Goal: Task Accomplishment & Management: Manage account settings

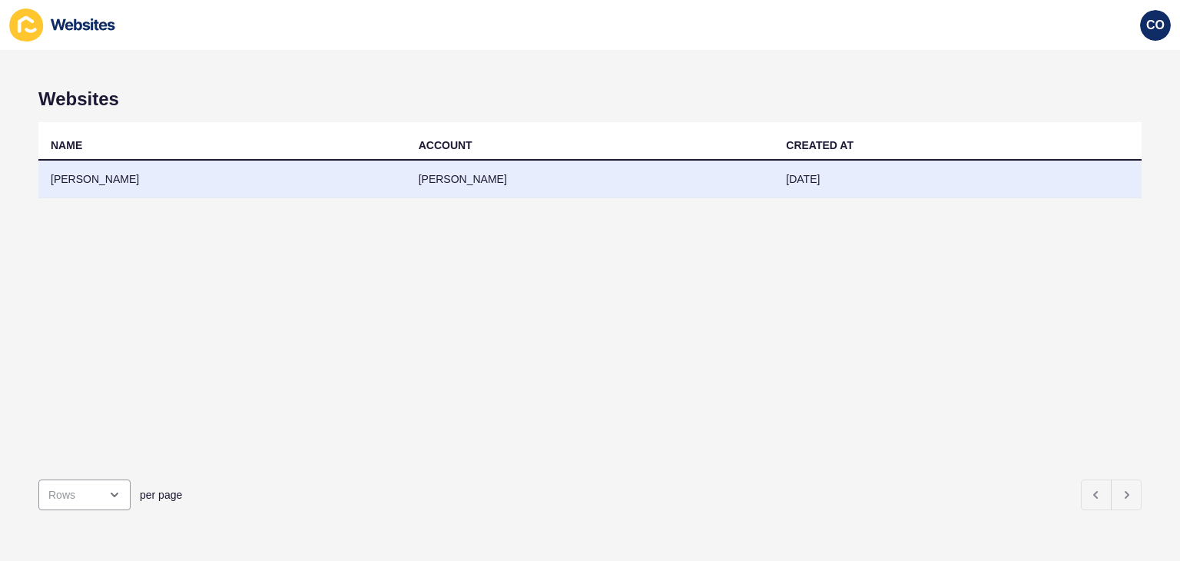
click at [88, 176] on td "[PERSON_NAME]" at bounding box center [222, 179] width 368 height 38
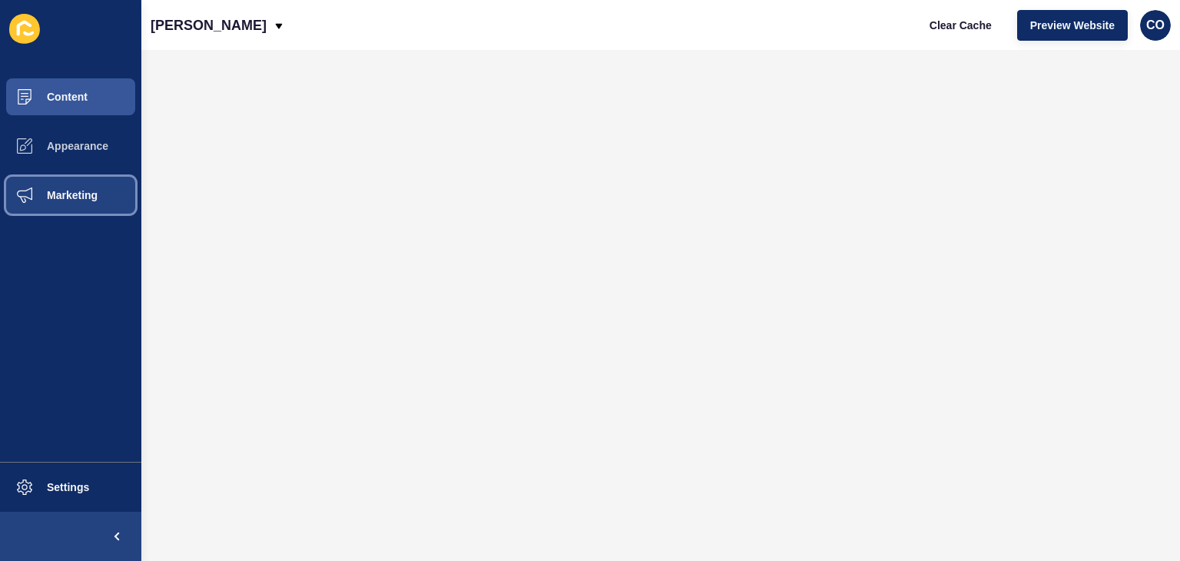
click at [83, 198] on span "Marketing" at bounding box center [48, 195] width 100 height 12
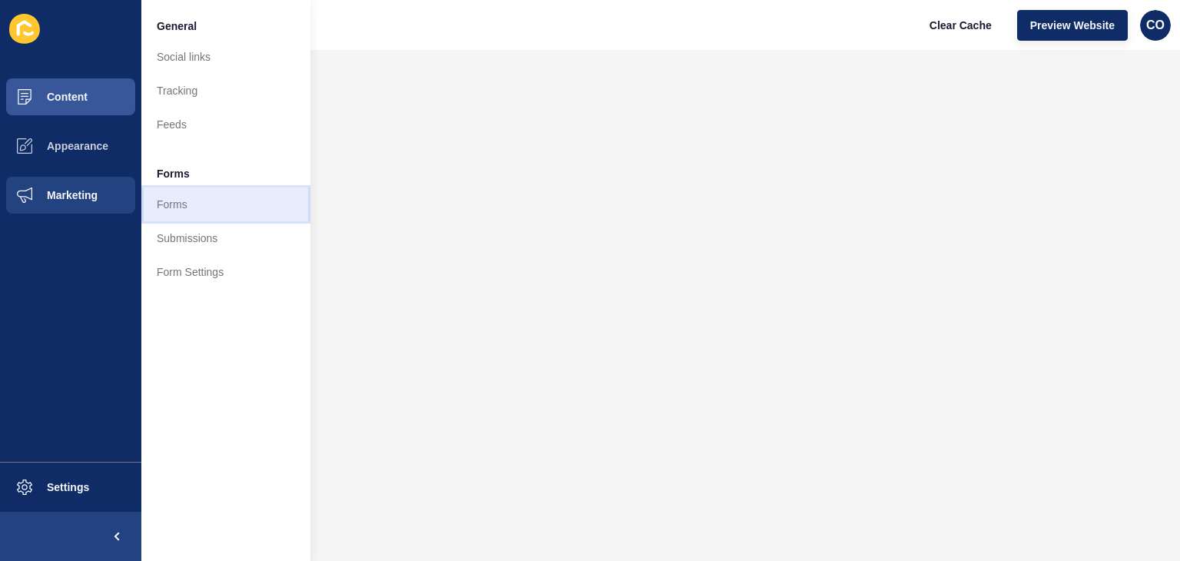
click at [173, 203] on link "Forms" at bounding box center [225, 204] width 169 height 34
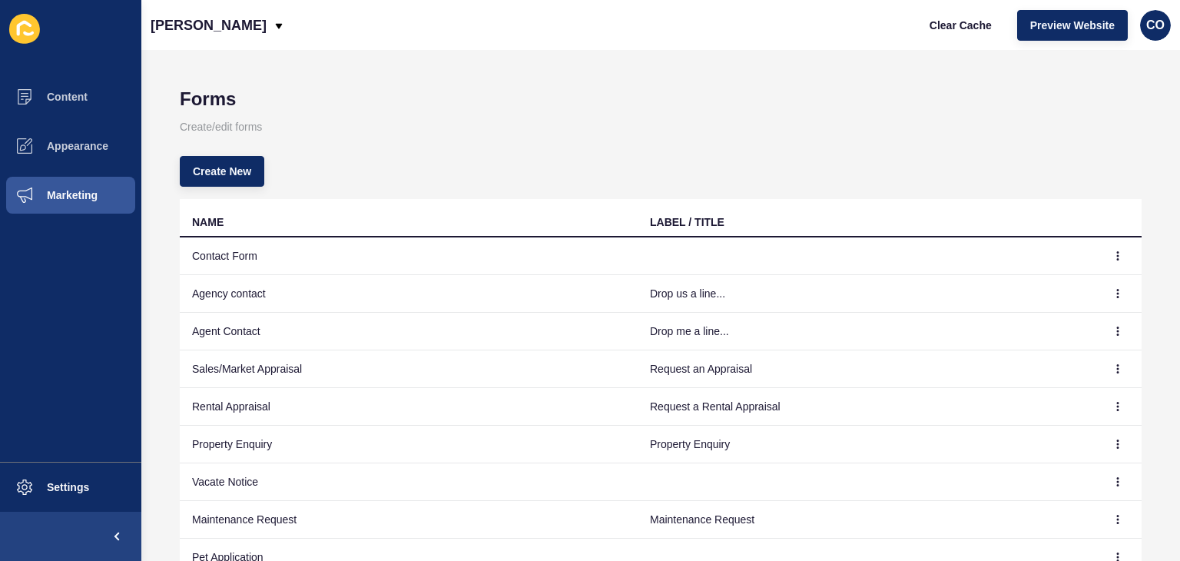
scroll to position [154, 0]
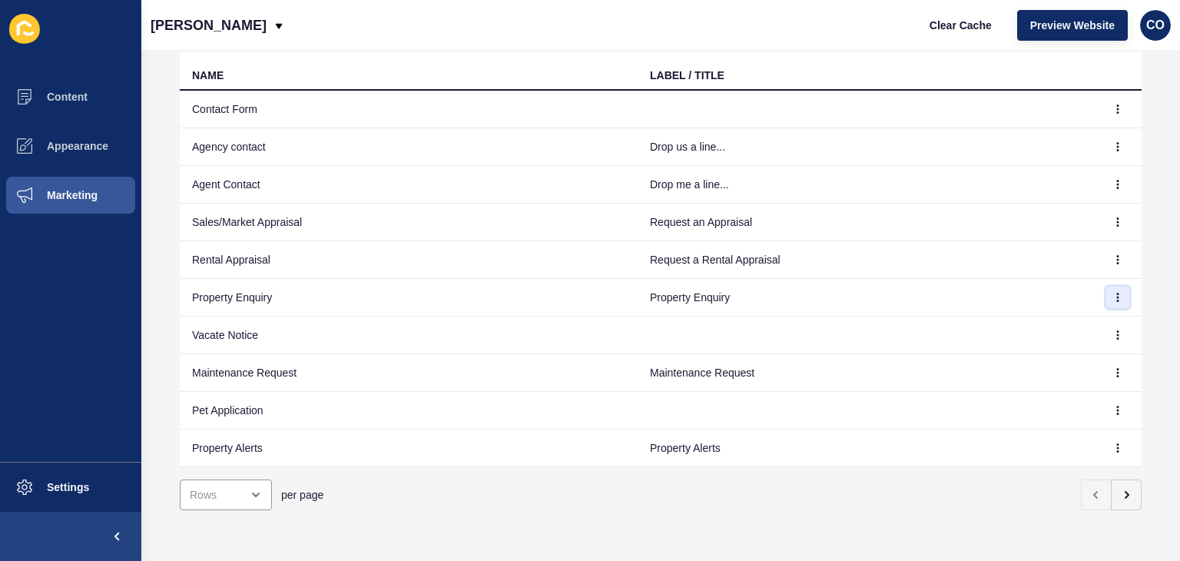
click at [1113, 293] on icon "button" at bounding box center [1117, 297] width 9 height 9
click at [1048, 317] on link "Edit" at bounding box center [1064, 320] width 108 height 34
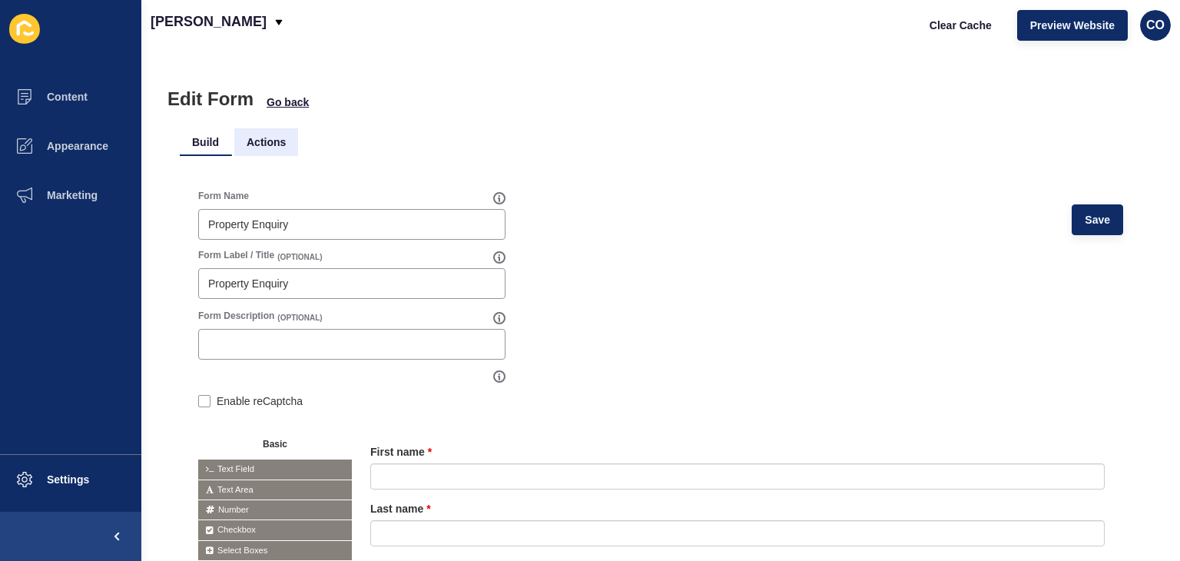
click at [258, 142] on li "Actions" at bounding box center [266, 142] width 64 height 28
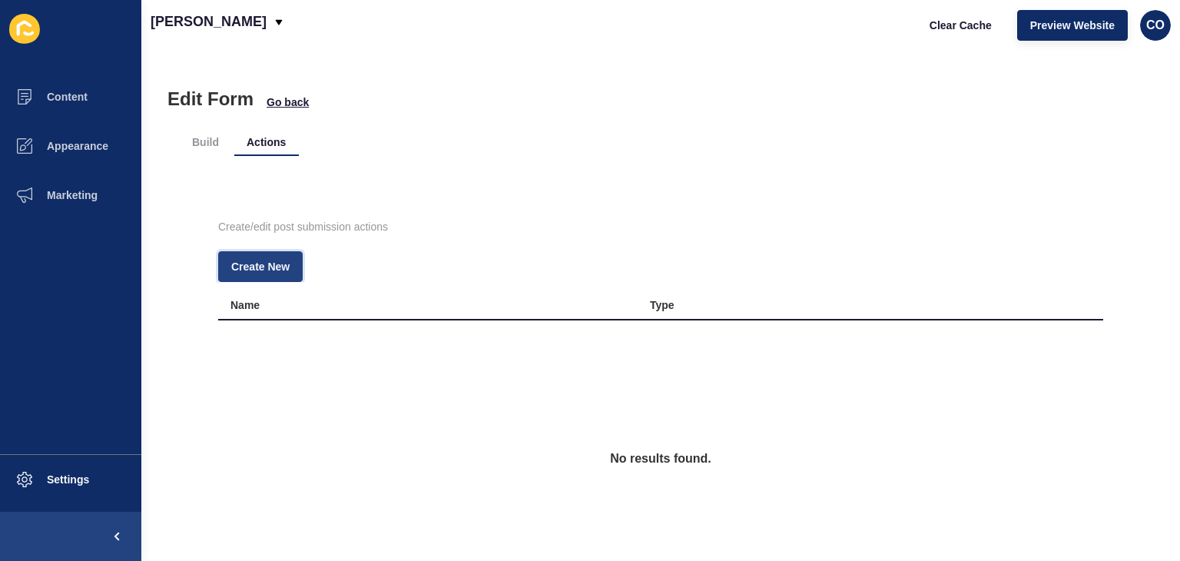
click at [249, 263] on span "Create New" at bounding box center [260, 266] width 58 height 15
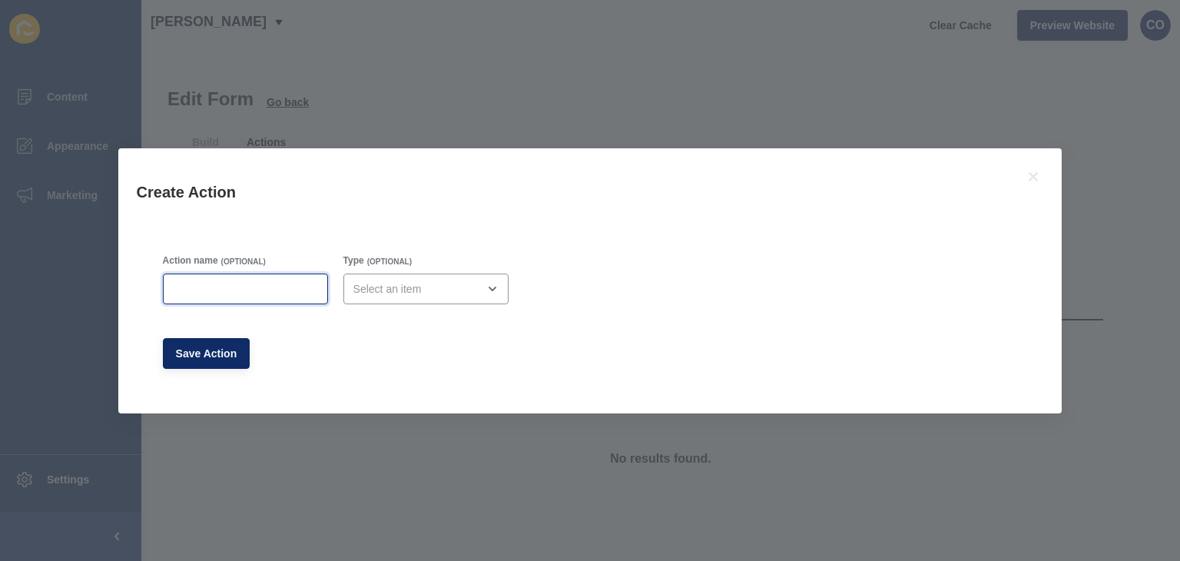
click at [225, 287] on input "Action name" at bounding box center [245, 288] width 145 height 15
type input "Lead Drop Email Address"
click at [418, 293] on div "open menu" at bounding box center [415, 288] width 124 height 15
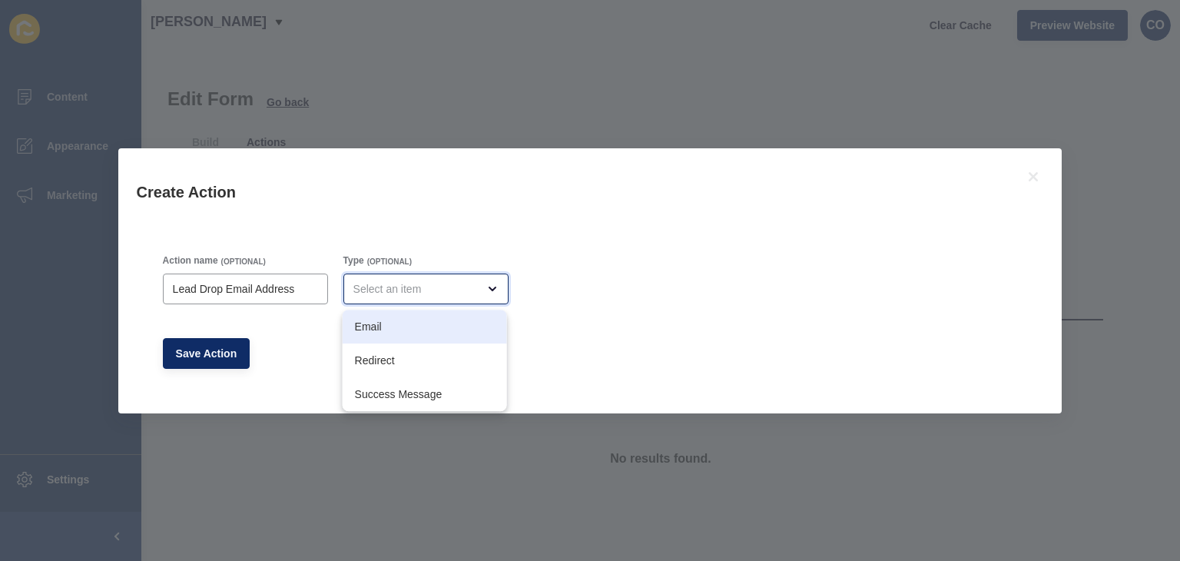
click at [412, 328] on span "Email" at bounding box center [425, 326] width 140 height 15
type input "Email"
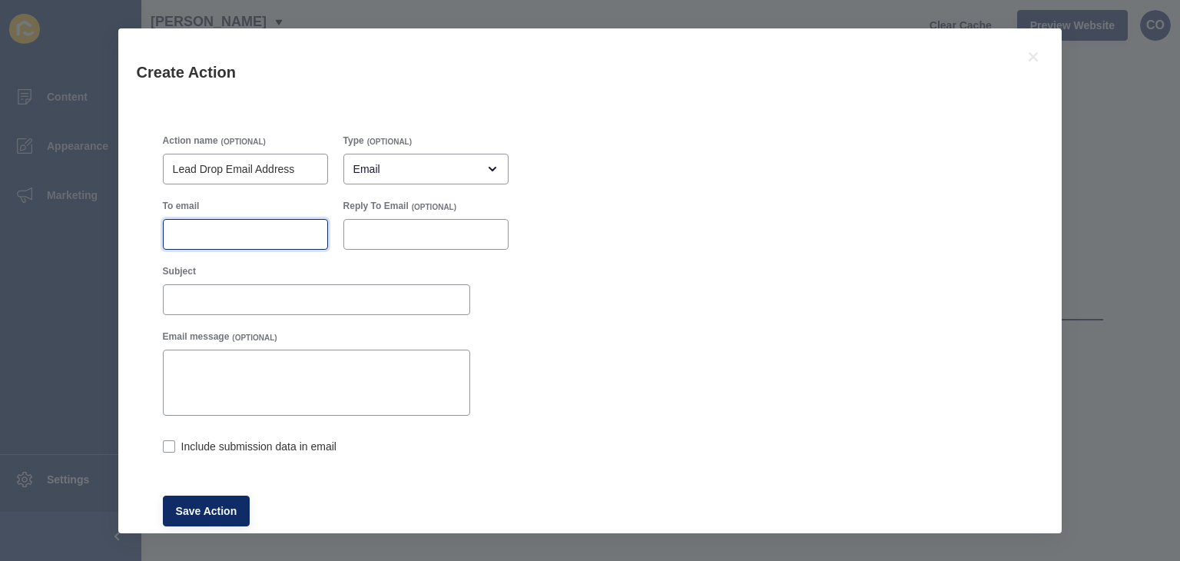
click at [207, 240] on input "To email" at bounding box center [245, 234] width 145 height 15
paste input "[EMAIL_ADDRESS][DOMAIN_NAME]"
type input "[EMAIL_ADDRESS][DOMAIN_NAME]"
click at [169, 445] on label at bounding box center [169, 446] width 12 height 12
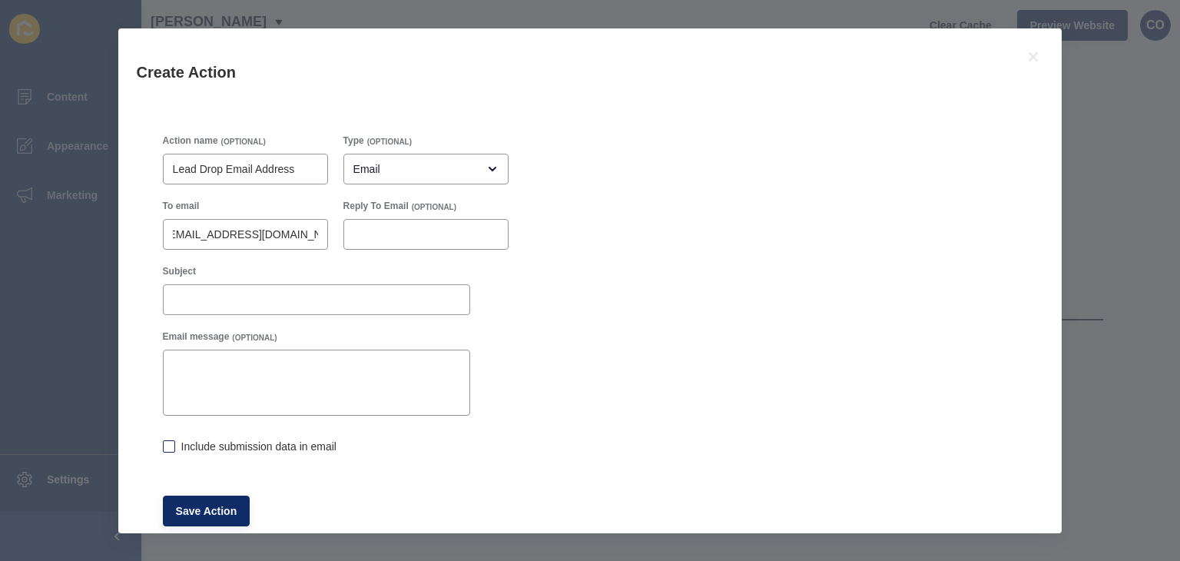
click at [169, 445] on input "Include submission data in email" at bounding box center [168, 447] width 10 height 10
checkbox input "true"
click at [197, 505] on span "Save Action" at bounding box center [206, 510] width 61 height 15
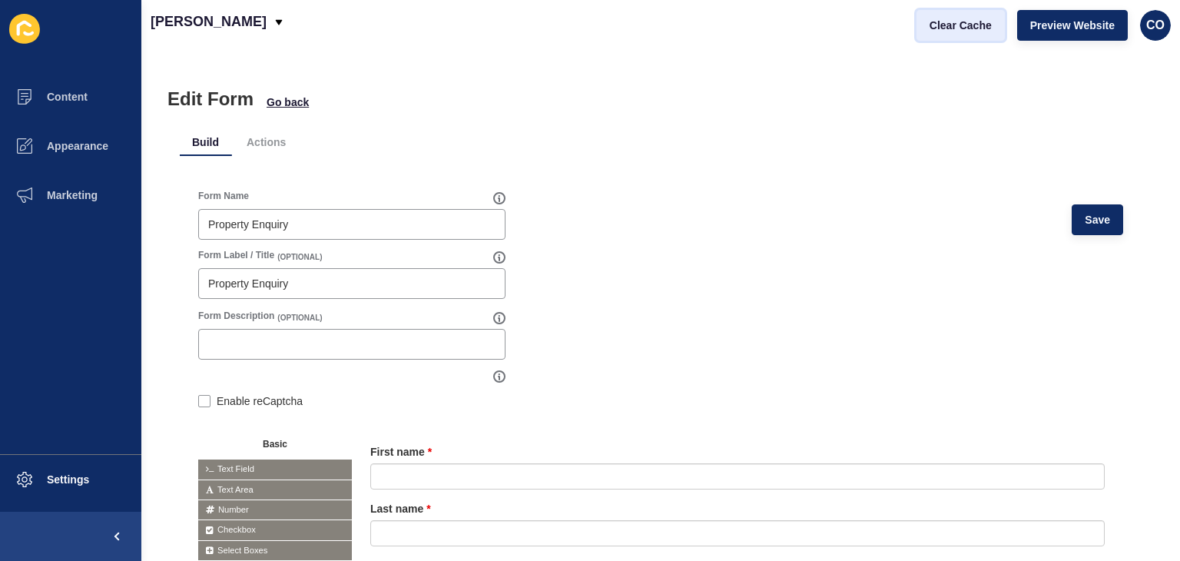
click at [938, 23] on span "Clear Cache" at bounding box center [960, 25] width 62 height 15
click at [295, 102] on span "Go back" at bounding box center [287, 101] width 42 height 15
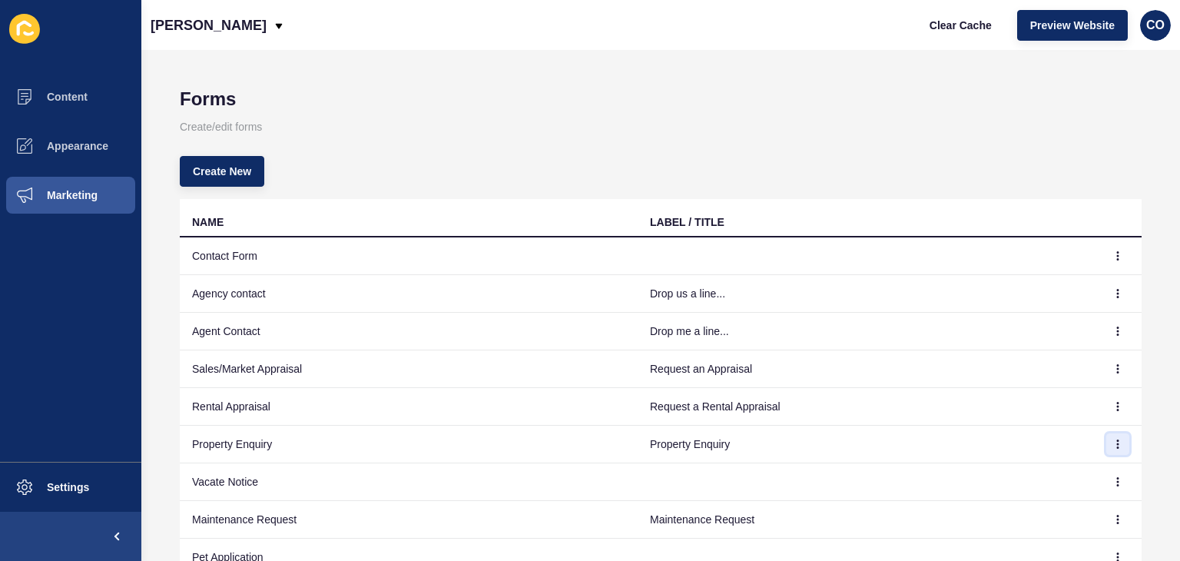
click at [1117, 445] on icon "button" at bounding box center [1117, 444] width 1 height 8
click at [1036, 475] on link "Edit" at bounding box center [1064, 473] width 108 height 34
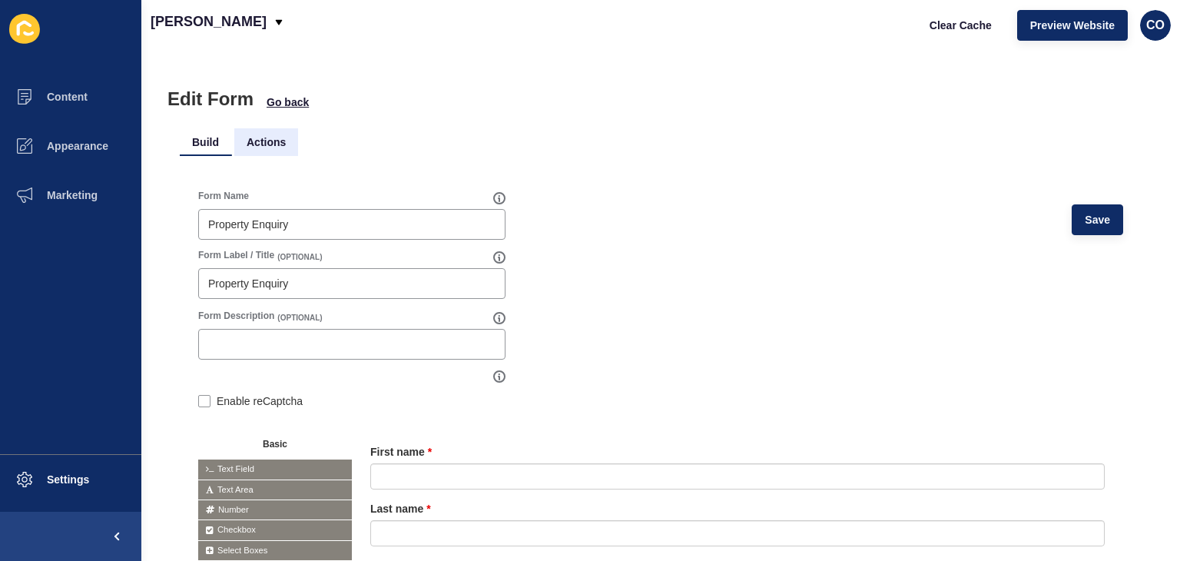
click at [273, 137] on li "Actions" at bounding box center [266, 142] width 64 height 28
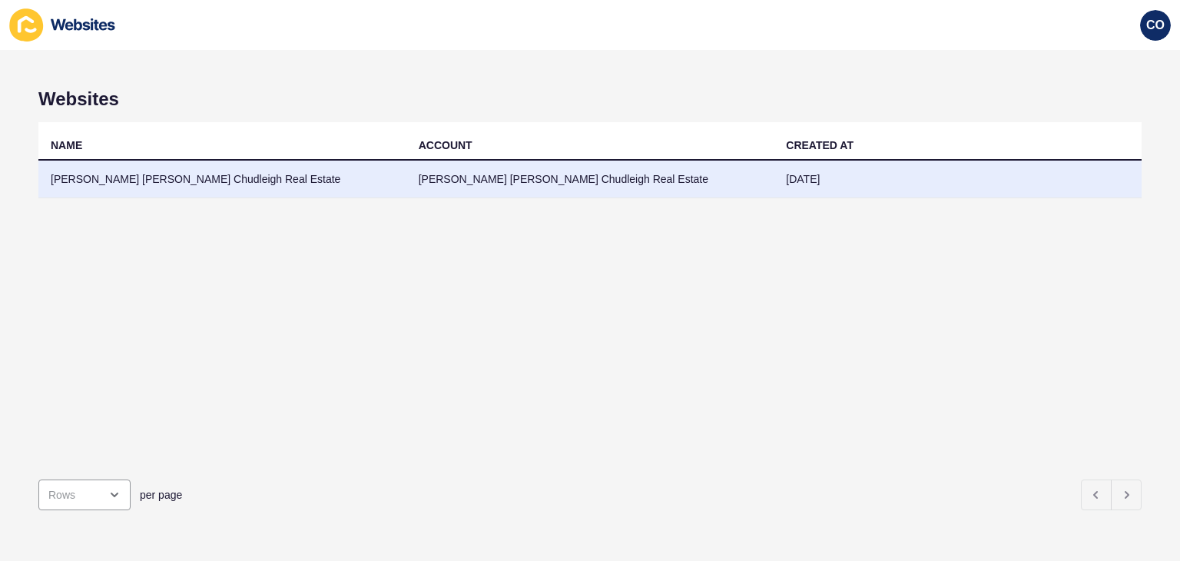
click at [122, 187] on td "[PERSON_NAME] [PERSON_NAME] Chudleigh Real Estate" at bounding box center [222, 179] width 368 height 38
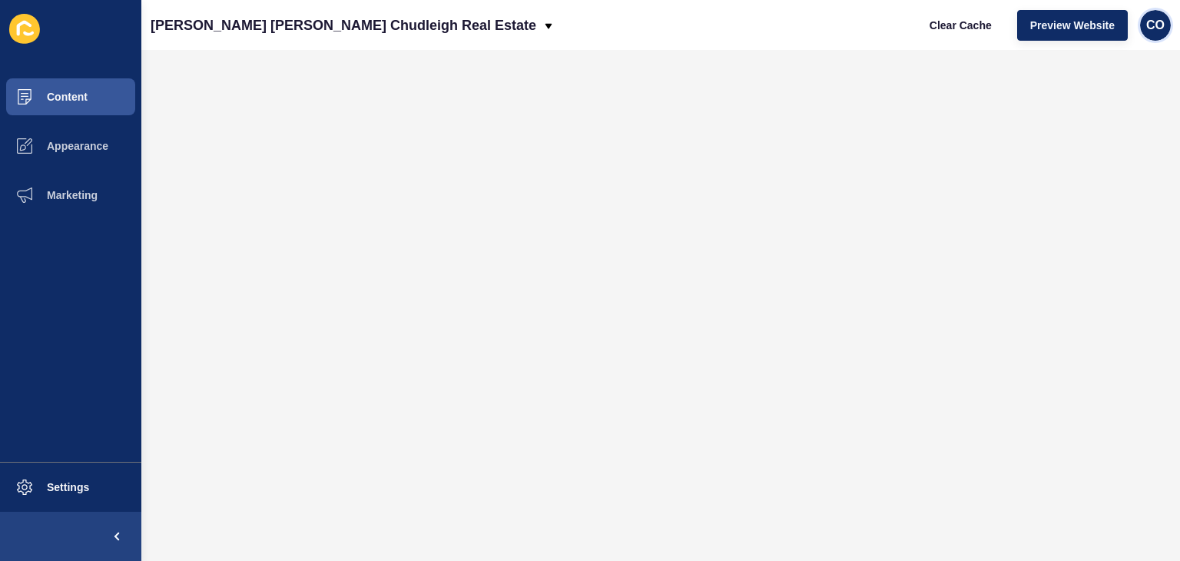
click at [1152, 30] on span "CO" at bounding box center [1155, 25] width 18 height 15
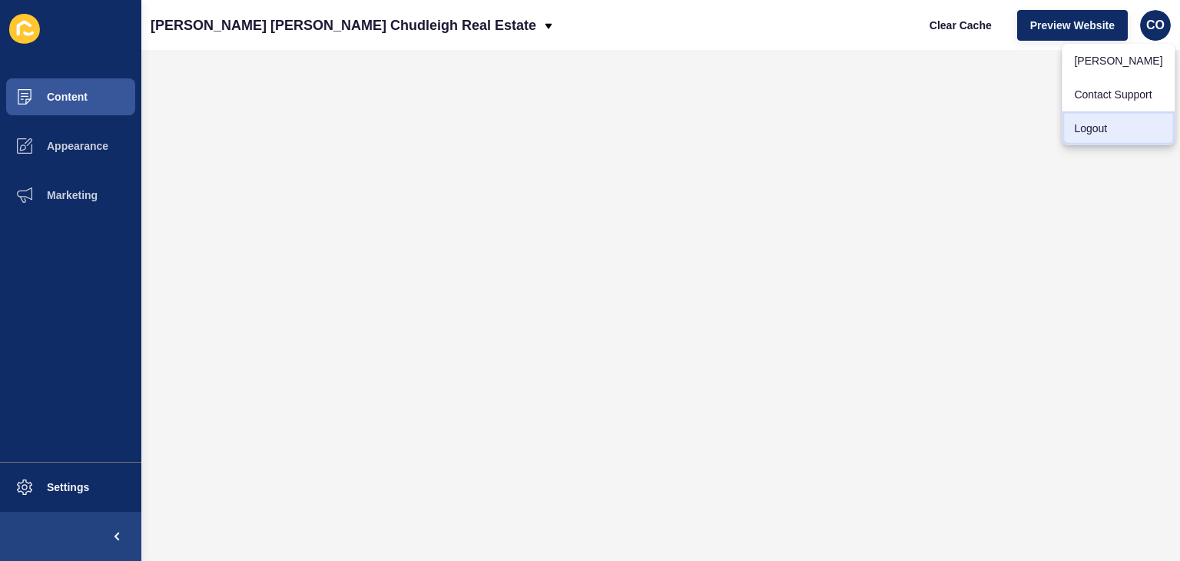
click at [1107, 128] on link "Logout" at bounding box center [1117, 128] width 113 height 34
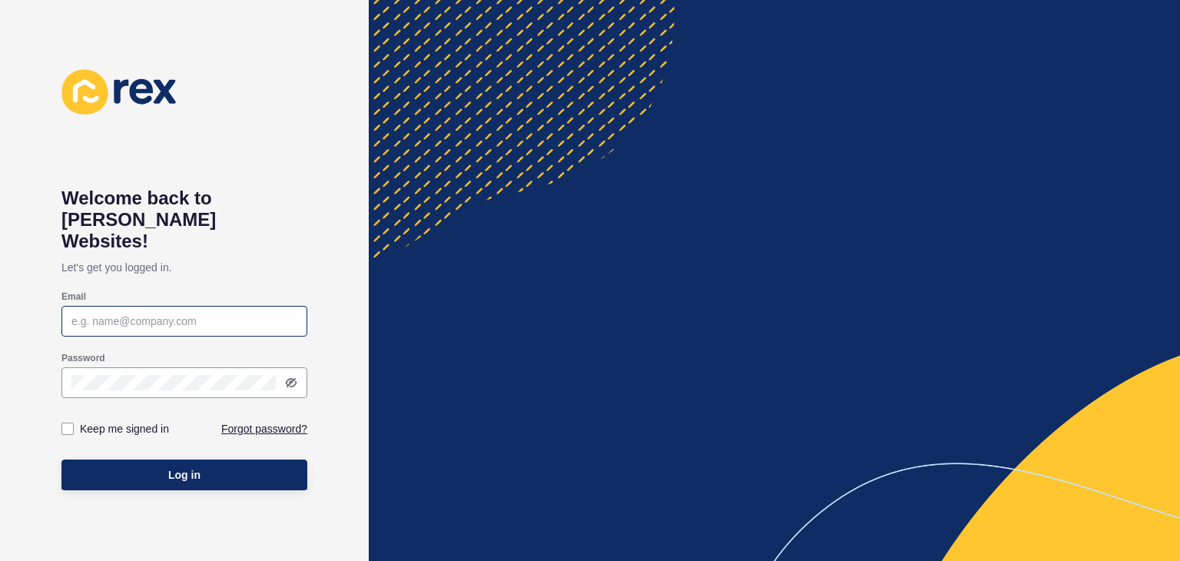
click at [84, 306] on div at bounding box center [184, 321] width 246 height 31
paste input "christian.oliveros@rexsoftware.com.au"
type input "christian.oliveros@rexsoftware.com.au"
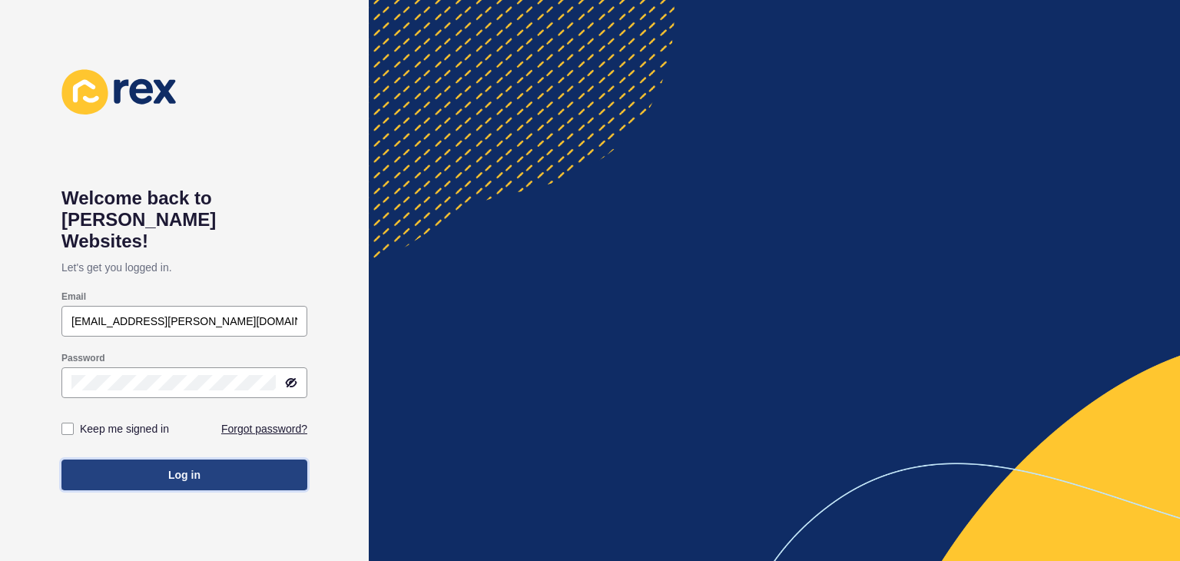
click at [194, 467] on span "Log in" at bounding box center [184, 474] width 32 height 15
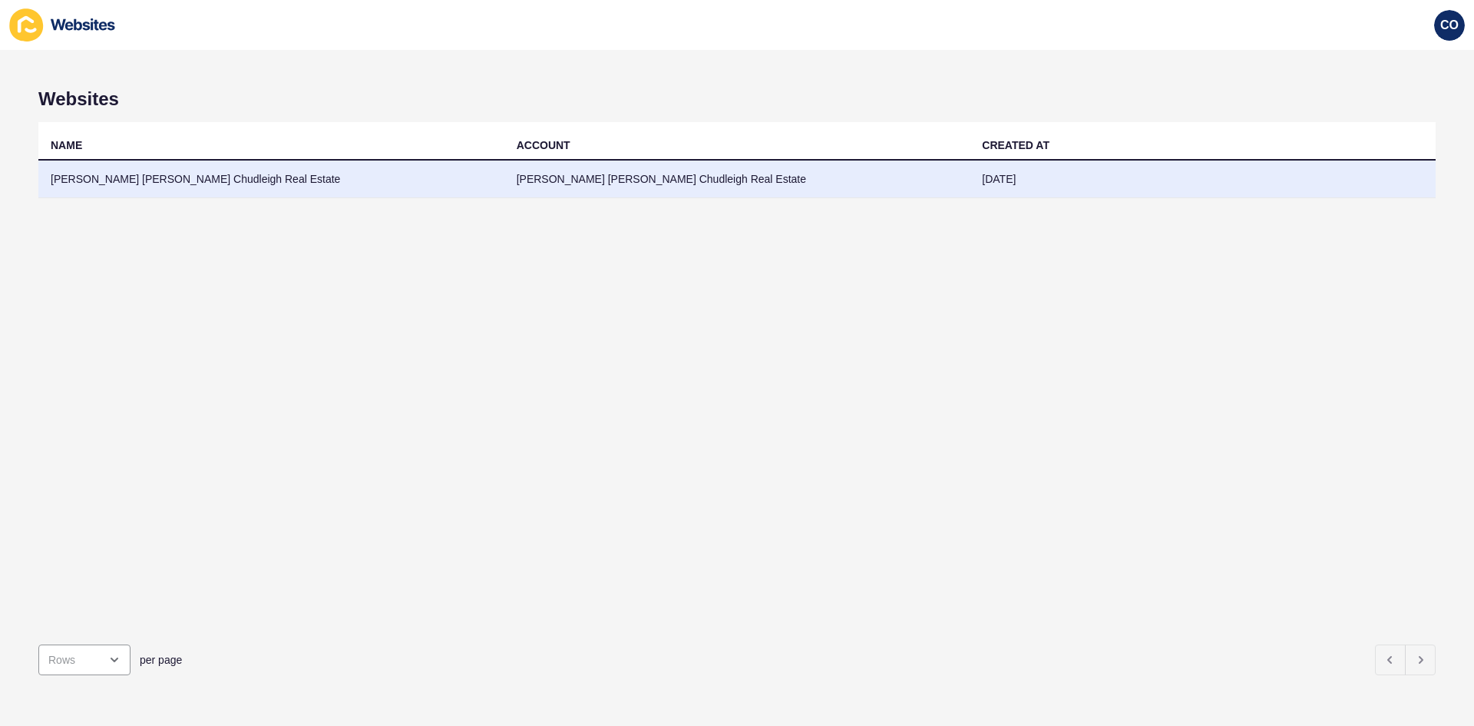
click at [236, 176] on td "McCarron Cullinane Chudleigh Real Estate" at bounding box center [271, 179] width 466 height 38
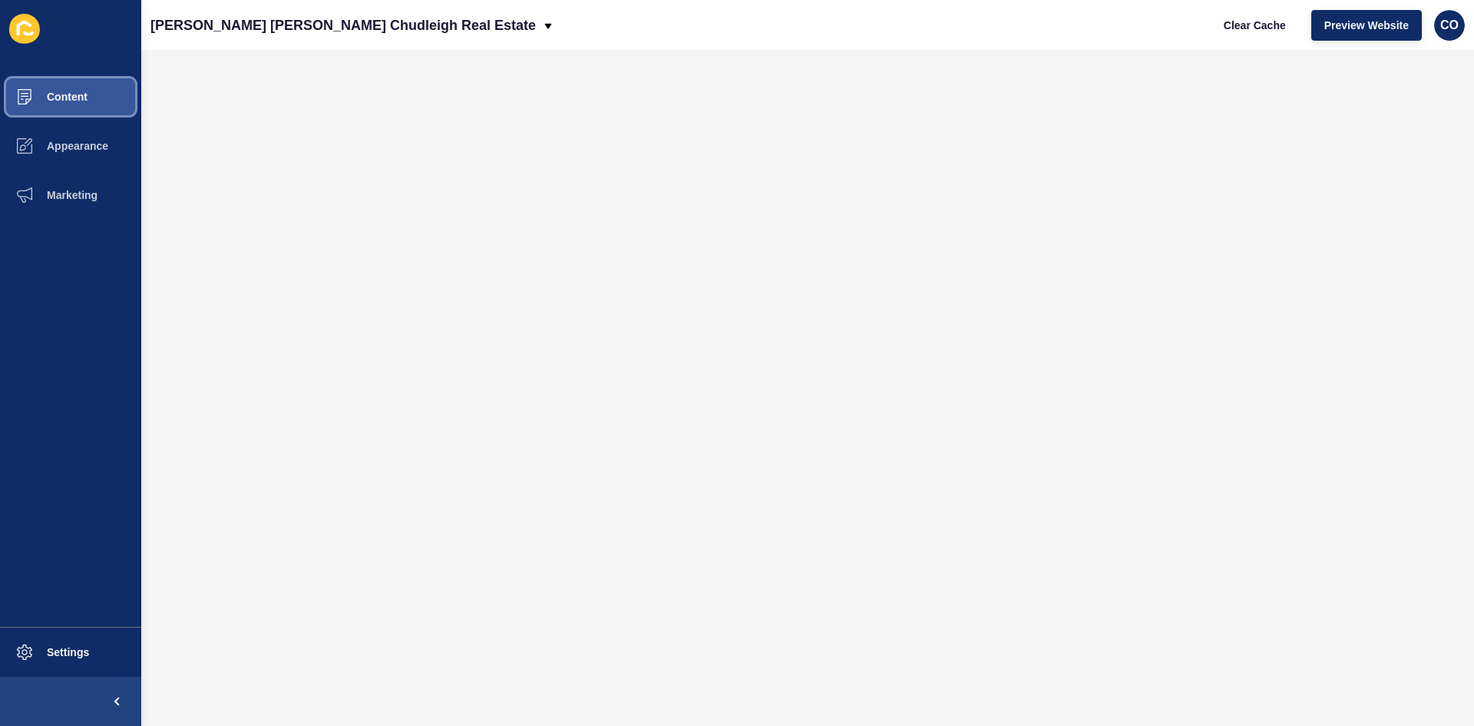
click at [91, 104] on button "Content" at bounding box center [70, 96] width 141 height 49
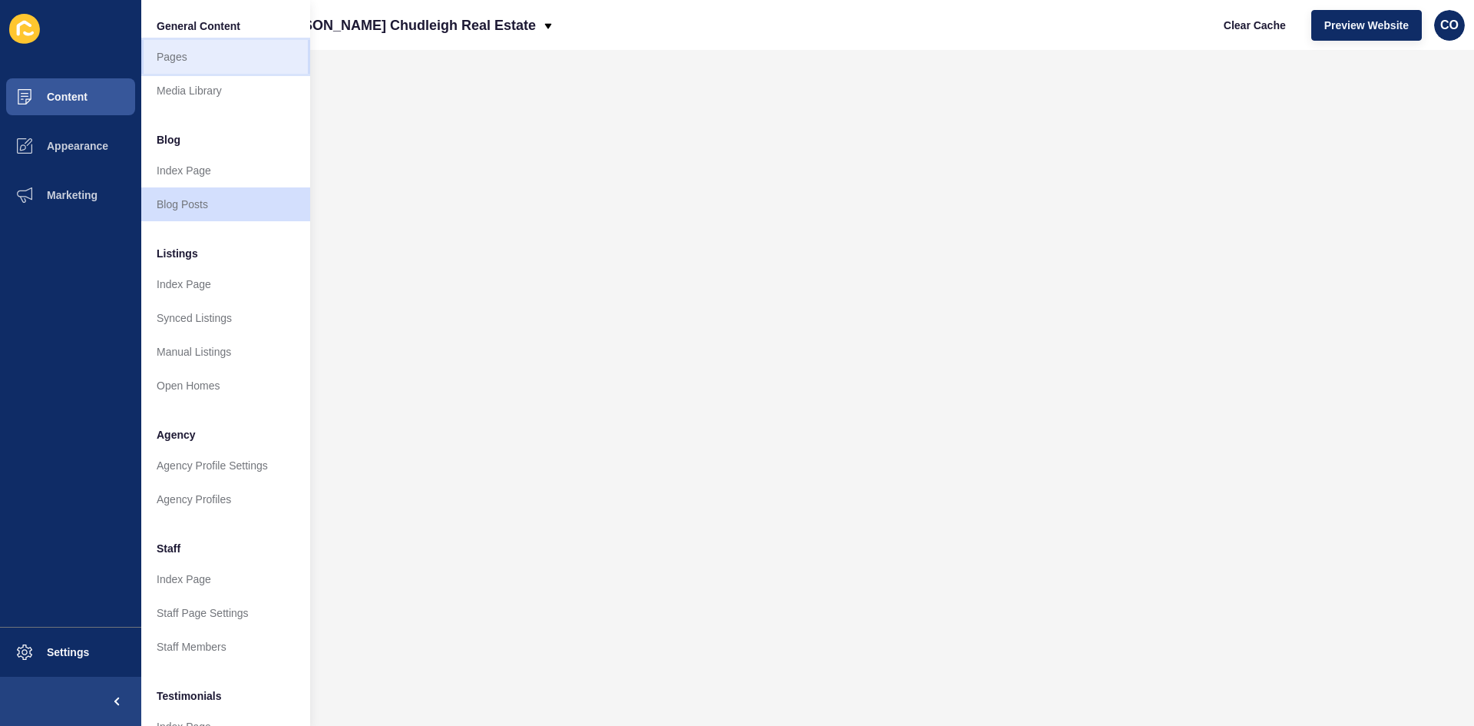
click at [194, 48] on link "Pages" at bounding box center [225, 57] width 169 height 34
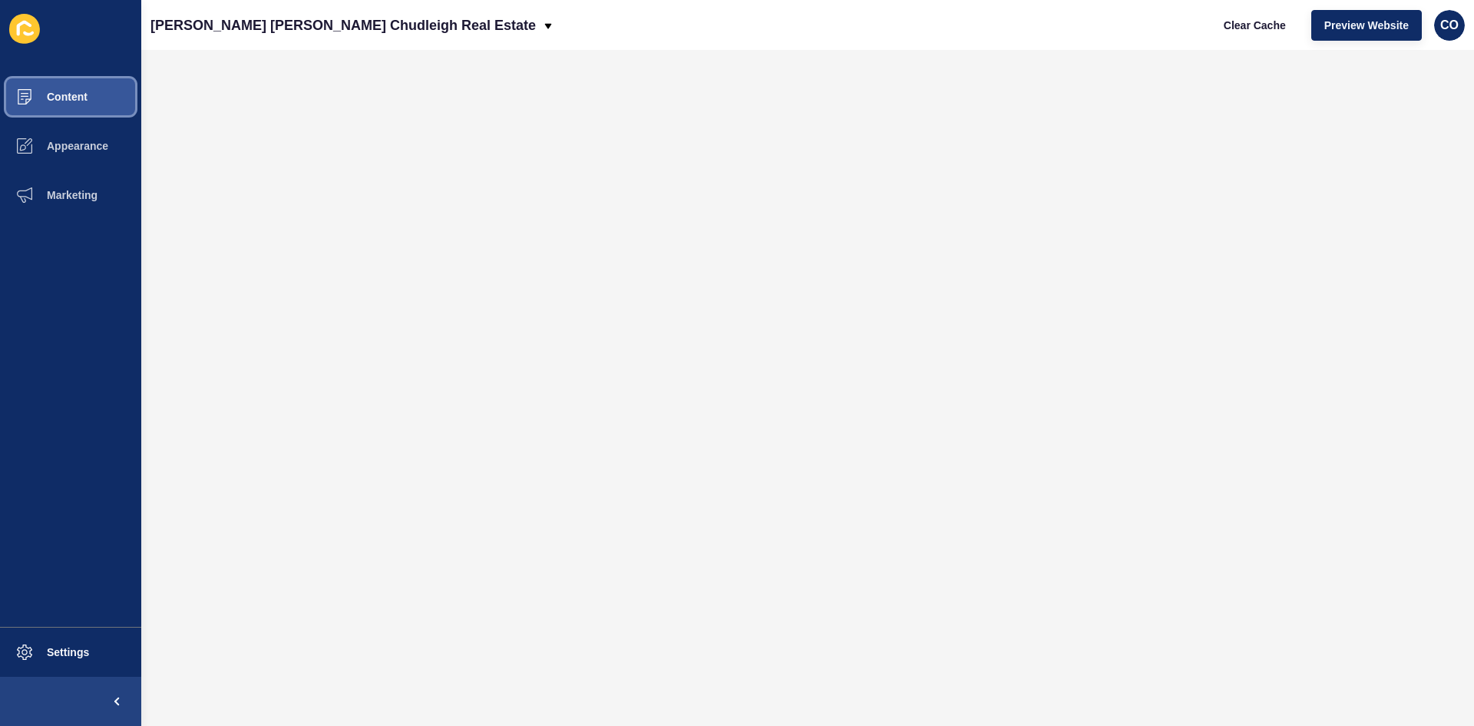
click at [102, 96] on button "Content" at bounding box center [70, 96] width 141 height 49
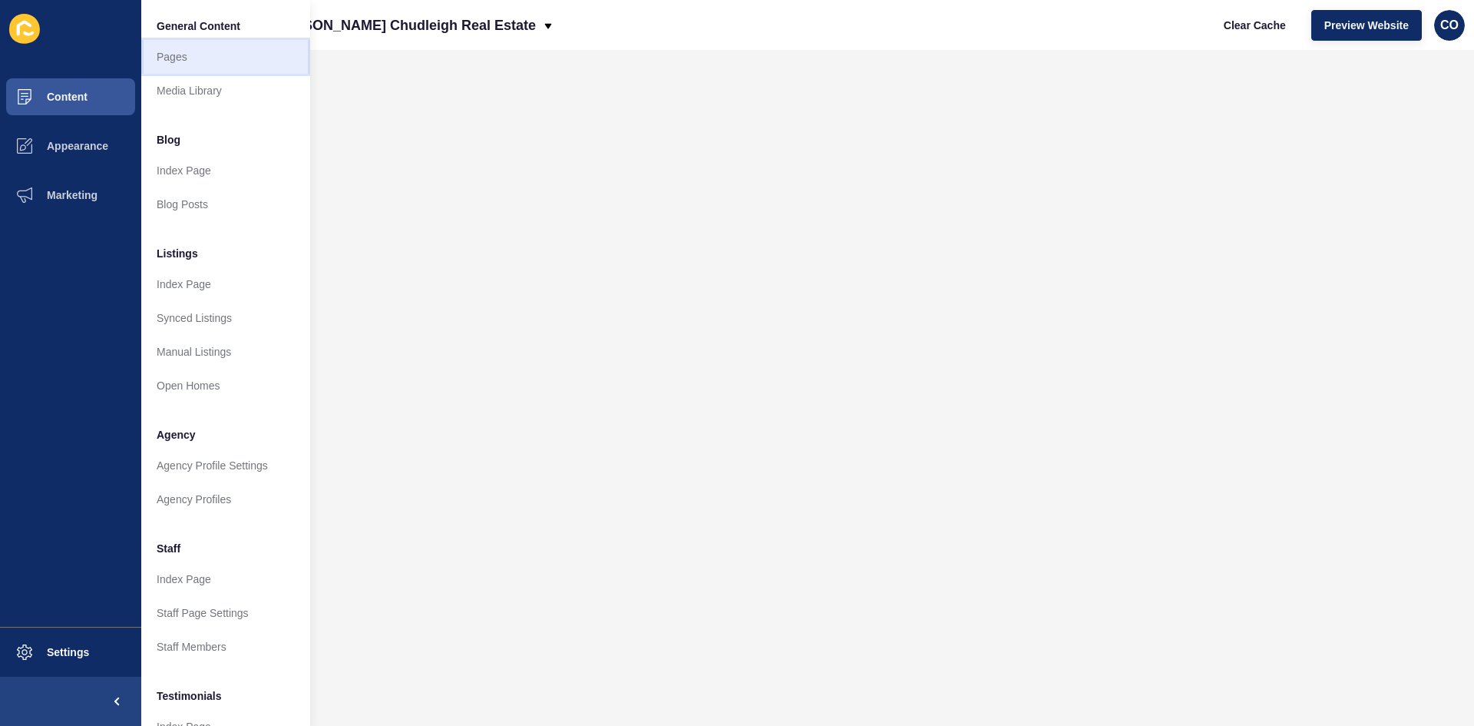
click at [177, 61] on link "Pages" at bounding box center [225, 57] width 169 height 34
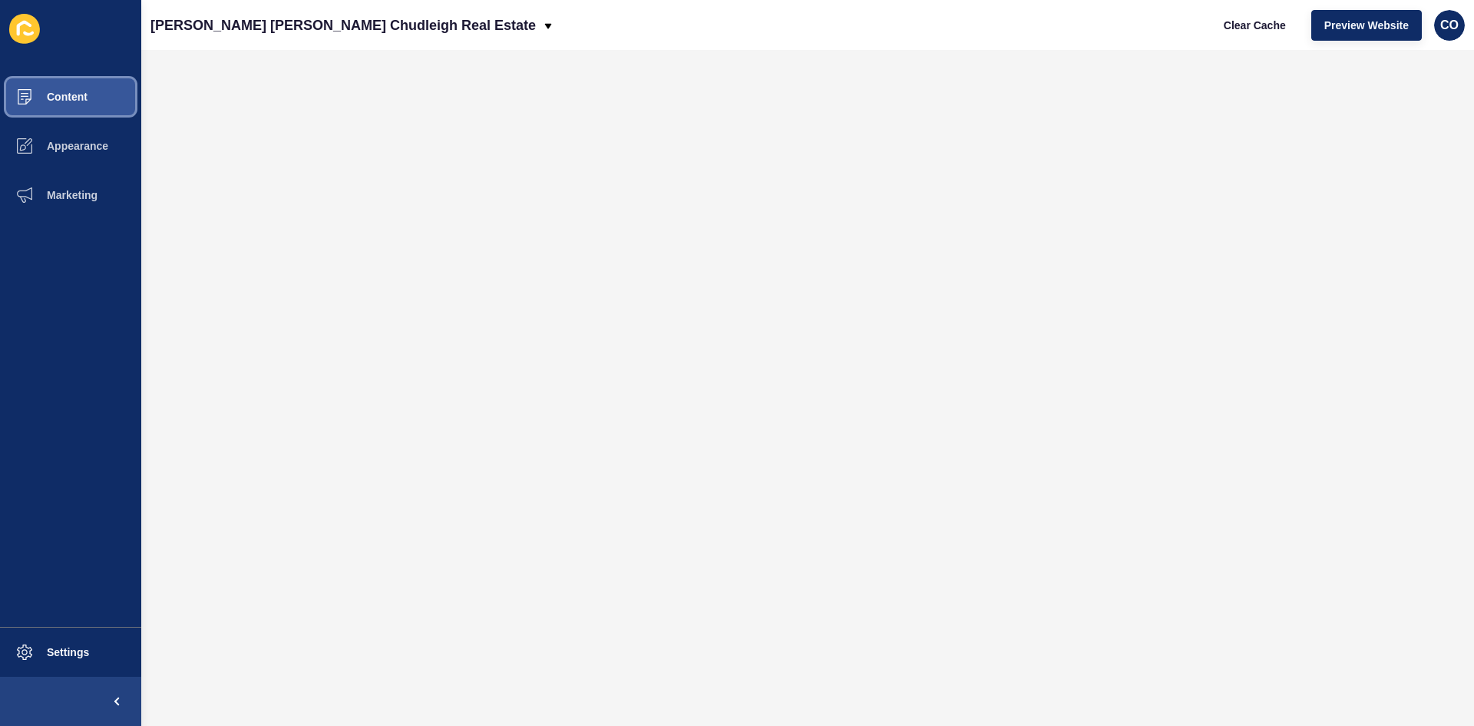
click at [64, 104] on button "Content" at bounding box center [70, 96] width 141 height 49
